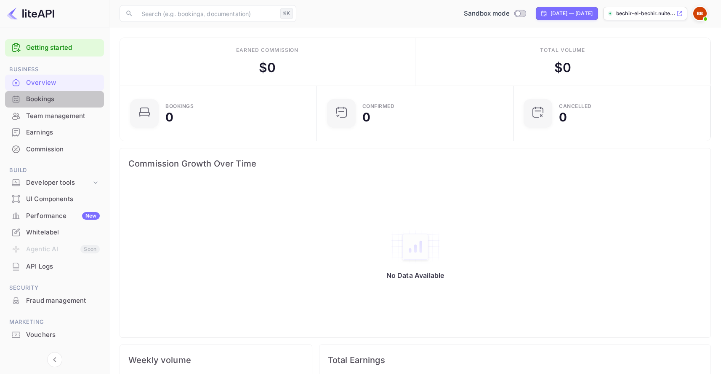
click at [61, 97] on div "Bookings" at bounding box center [63, 99] width 74 height 10
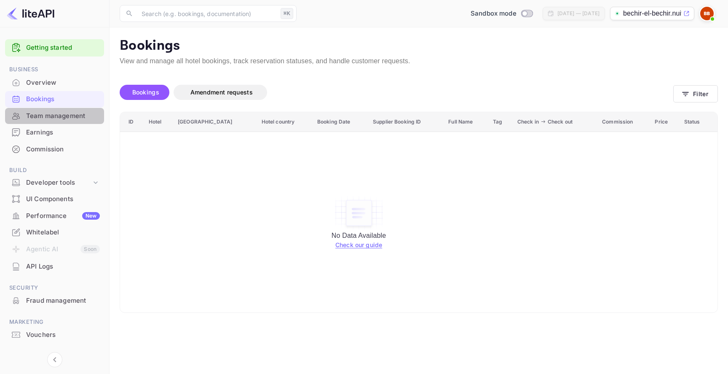
click at [66, 118] on div "Team management" at bounding box center [63, 116] width 74 height 10
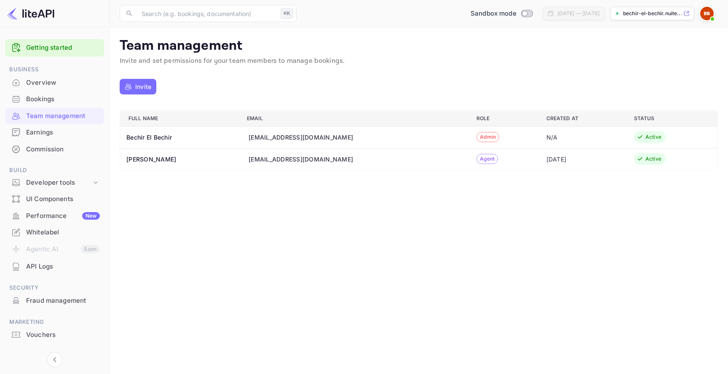
click at [477, 156] on span "Agent" at bounding box center [487, 159] width 21 height 8
click at [563, 156] on div "[DATE]" at bounding box center [583, 159] width 74 height 9
click at [645, 157] on div "Active" at bounding box center [653, 159] width 16 height 8
click at [132, 158] on th "[PERSON_NAME]" at bounding box center [180, 159] width 120 height 22
click at [165, 158] on th "[PERSON_NAME]" at bounding box center [180, 159] width 120 height 22
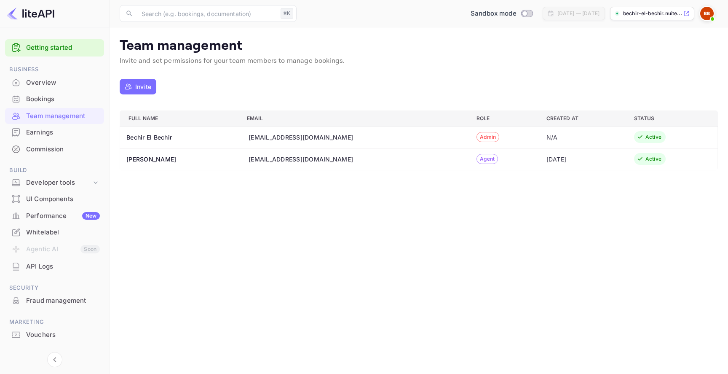
click at [70, 216] on div "Performance New" at bounding box center [63, 216] width 74 height 10
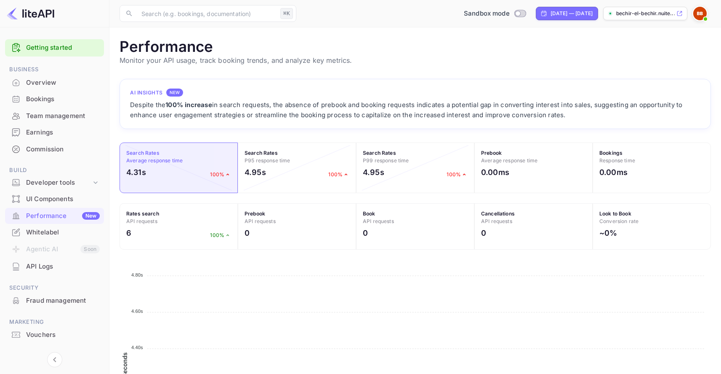
scroll to position [211, 585]
